Goal: Task Accomplishment & Management: Complete application form

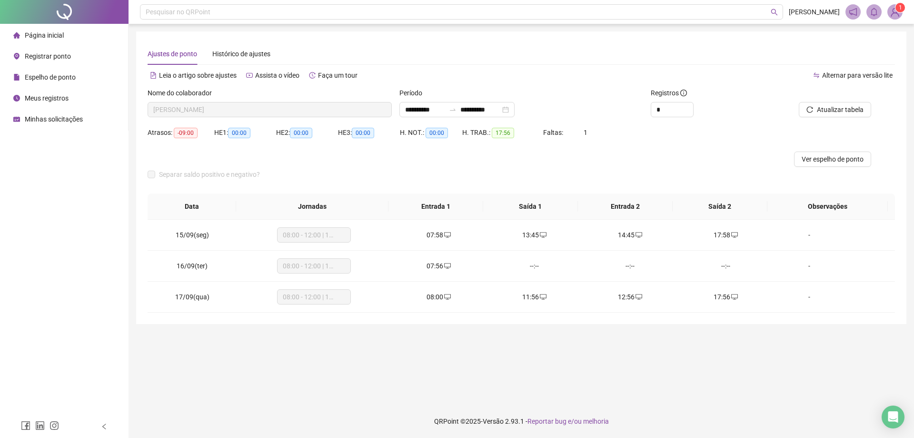
click at [50, 31] on span "Página inicial" at bounding box center [44, 35] width 39 height 8
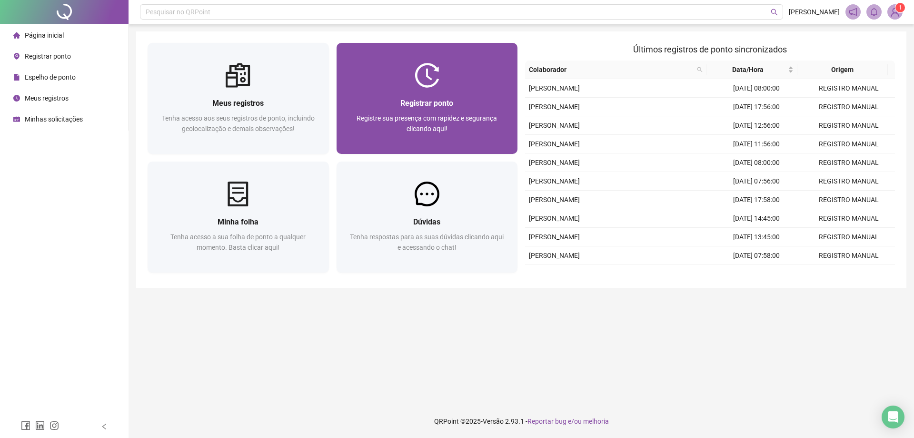
click at [474, 70] on div at bounding box center [427, 75] width 181 height 25
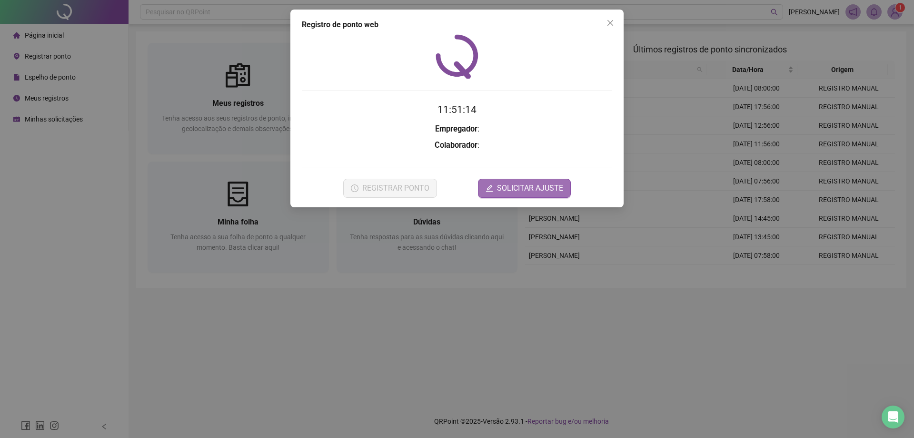
click at [532, 193] on span "SOLICITAR AJUSTE" at bounding box center [530, 187] width 66 height 11
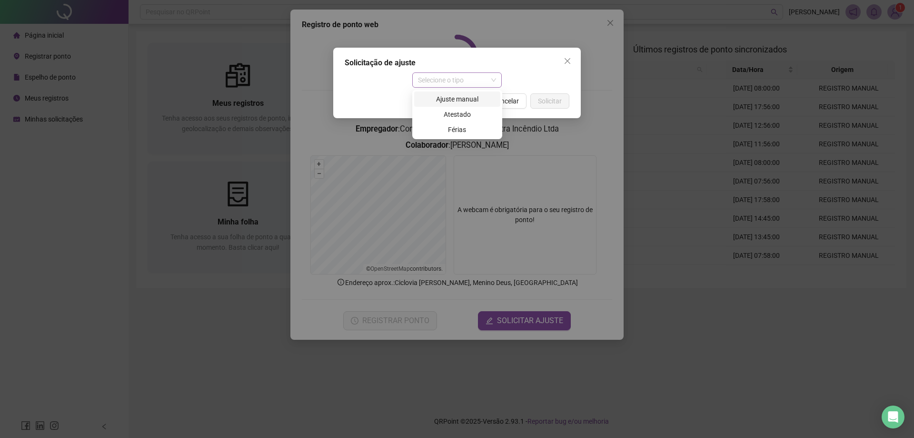
click at [490, 76] on span "Selecione o tipo" at bounding box center [457, 80] width 79 height 14
click at [480, 99] on div "Ajuste manual" at bounding box center [457, 99] width 75 height 10
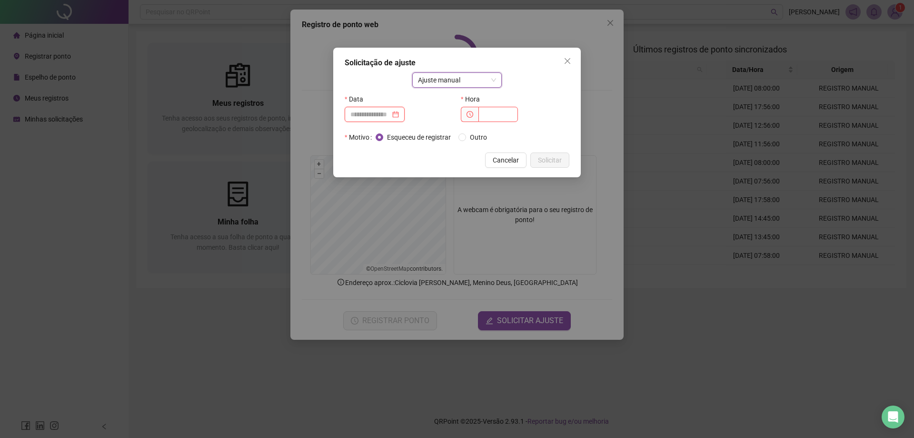
click at [371, 113] on input at bounding box center [371, 114] width 40 height 10
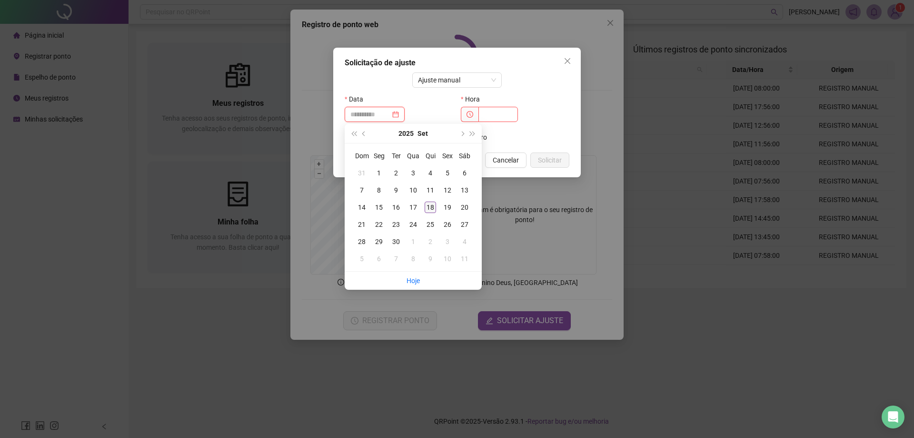
type input "**********"
drag, startPoint x: 431, startPoint y: 204, endPoint x: 470, endPoint y: 128, distance: 85.4
click at [431, 202] on div "18" at bounding box center [430, 206] width 11 height 11
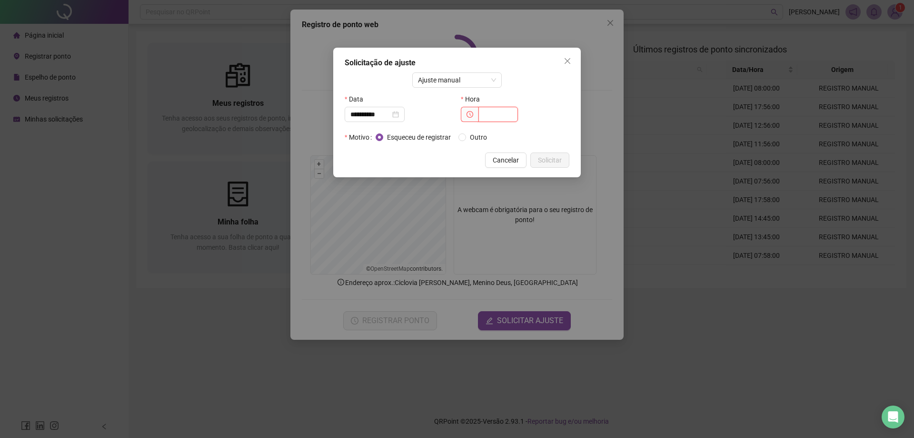
click at [492, 115] on input "text" at bounding box center [499, 114] width 40 height 15
type input "*****"
click at [552, 162] on span "Solicitar" at bounding box center [550, 160] width 24 height 10
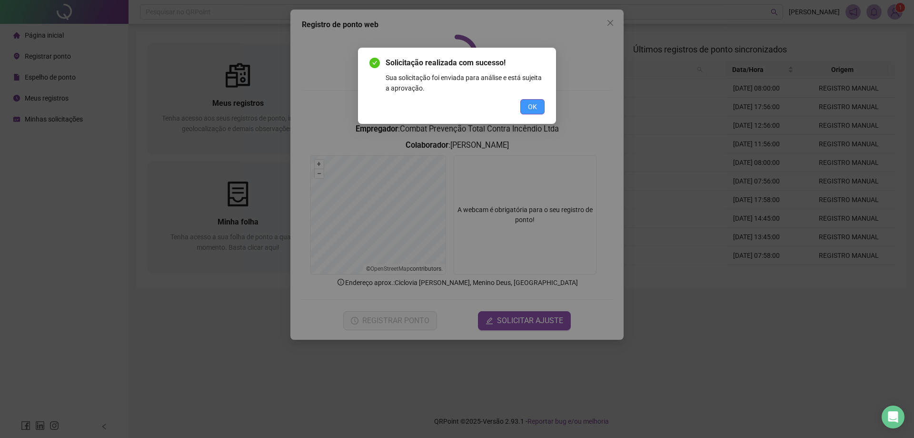
click at [535, 109] on span "OK" at bounding box center [532, 106] width 9 height 10
